Goal: Transaction & Acquisition: Subscribe to service/newsletter

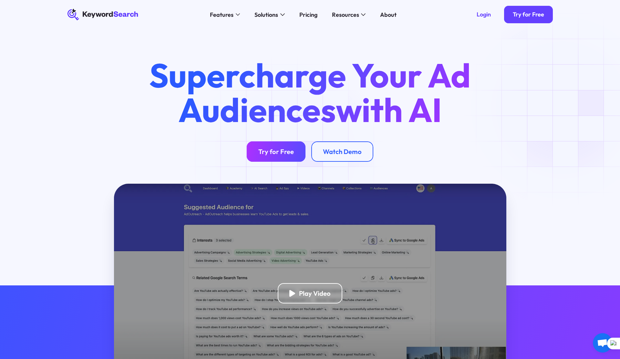
click at [286, 155] on div "Try for Free" at bounding box center [276, 152] width 36 height 8
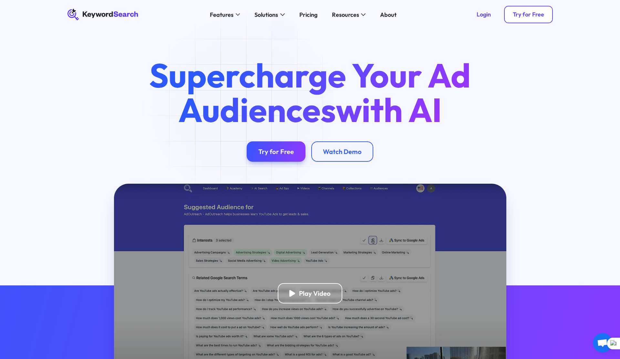
click at [528, 13] on div "Try for Free" at bounding box center [528, 14] width 31 height 7
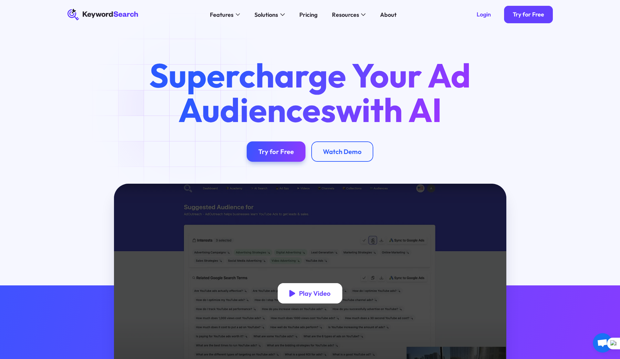
click at [310, 296] on div "Play Video" at bounding box center [315, 293] width 32 height 8
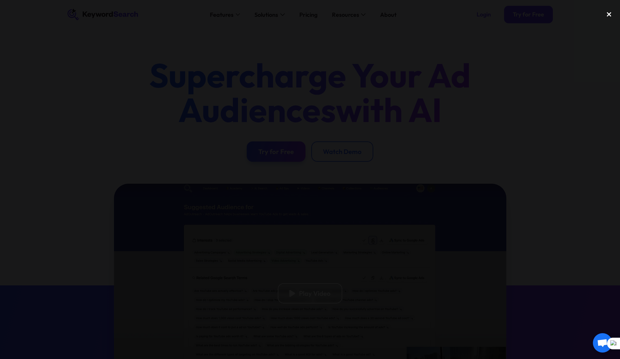
click at [610, 15] on div "close lightbox" at bounding box center [609, 14] width 22 height 14
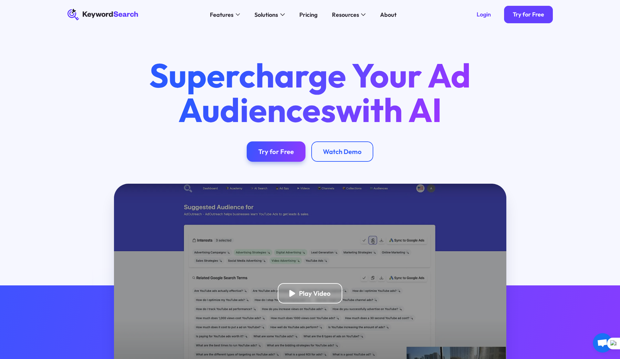
scroll to position [44, 0]
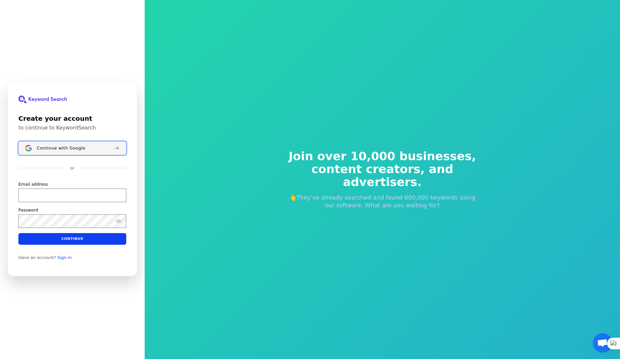
click at [84, 151] on button "Continue with Google" at bounding box center [72, 148] width 108 height 14
